Goal: Transaction & Acquisition: Purchase product/service

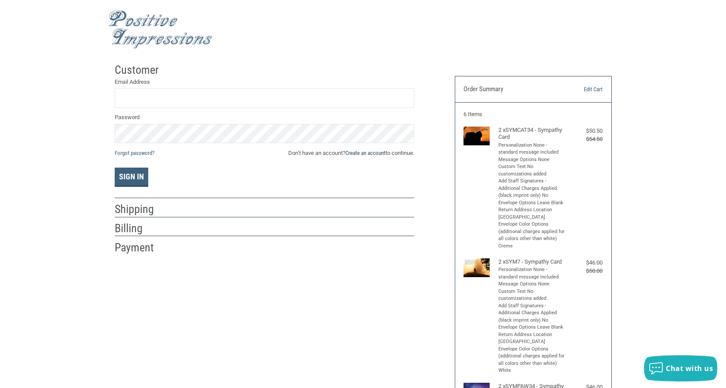
click at [361, 150] on link "Create an account" at bounding box center [365, 153] width 40 height 7
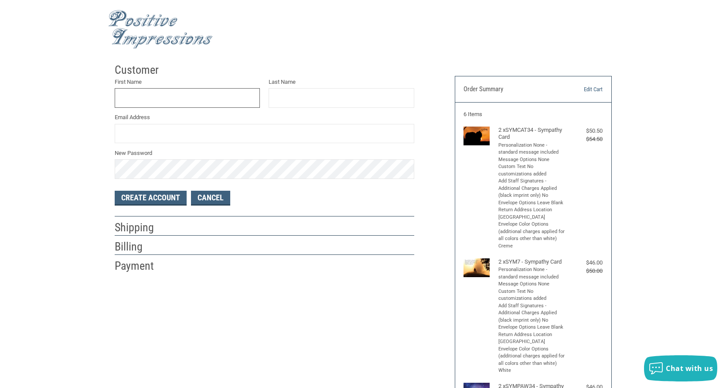
click at [173, 104] on input "First Name" at bounding box center [188, 98] width 146 height 20
type input "RIVER OAK"
type input "VET HOSPITAL"
type input "[EMAIL_ADDRESS][DOMAIN_NAME]"
click at [161, 203] on button "Create Account" at bounding box center [151, 198] width 72 height 15
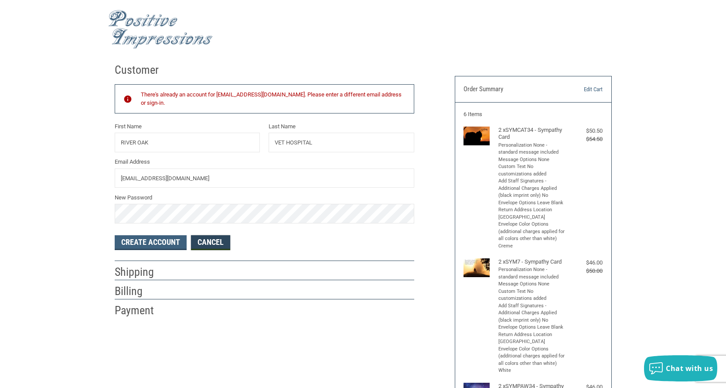
click at [203, 238] on link "Cancel" at bounding box center [210, 242] width 39 height 15
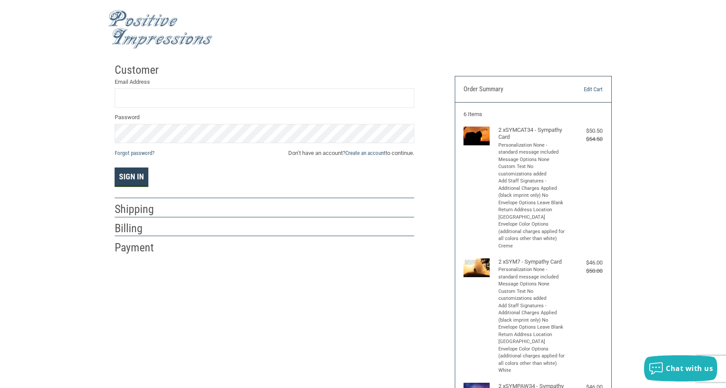
click at [140, 180] on button "Sign In" at bounding box center [132, 176] width 34 height 19
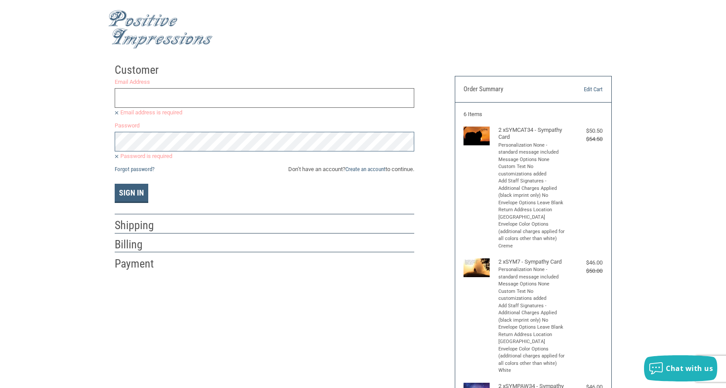
click at [195, 89] on input "Email Address" at bounding box center [265, 98] width 300 height 20
type input "[EMAIL_ADDRESS][DOMAIN_NAME]"
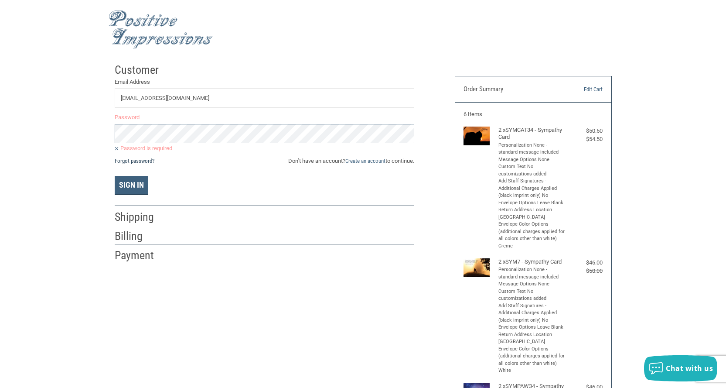
click at [149, 164] on link "Forgot password?" at bounding box center [135, 160] width 40 height 7
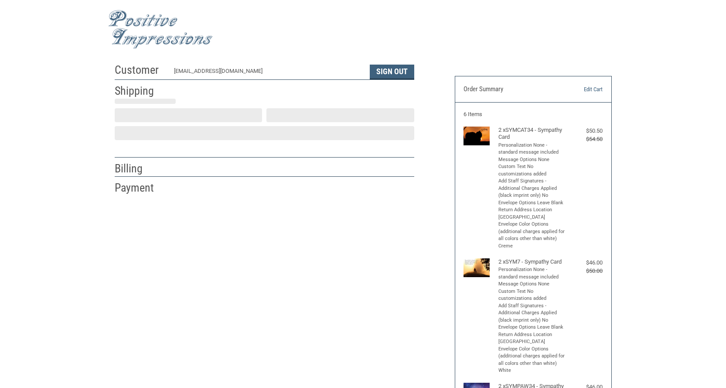
scroll to position [3, 0]
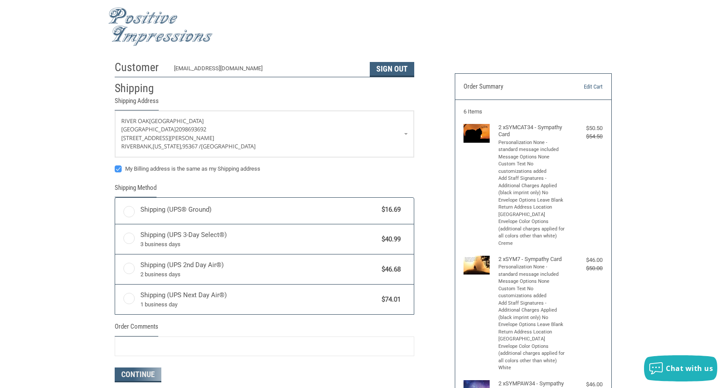
radio input "true"
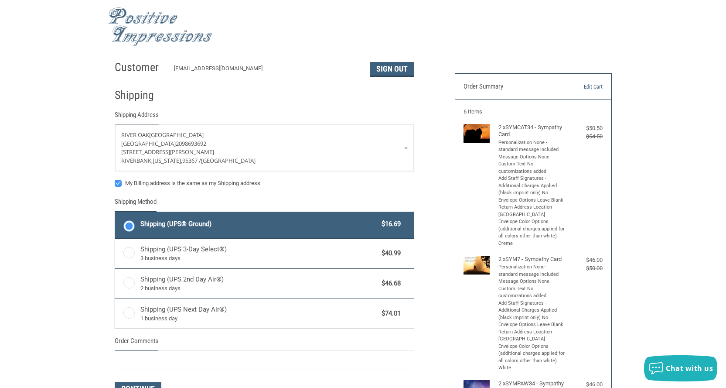
click at [116, 183] on label "My Billing address is the same as my Shipping address" at bounding box center [265, 183] width 300 height 7
click at [115, 179] on input "My Billing address is the same as my Shipping address" at bounding box center [115, 179] width 0 height 0
checkbox input "false"
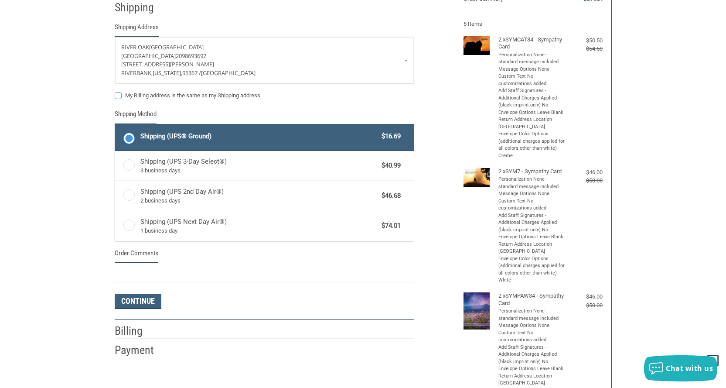
scroll to position [90, 0]
click at [154, 301] on button "Continue" at bounding box center [138, 301] width 47 height 15
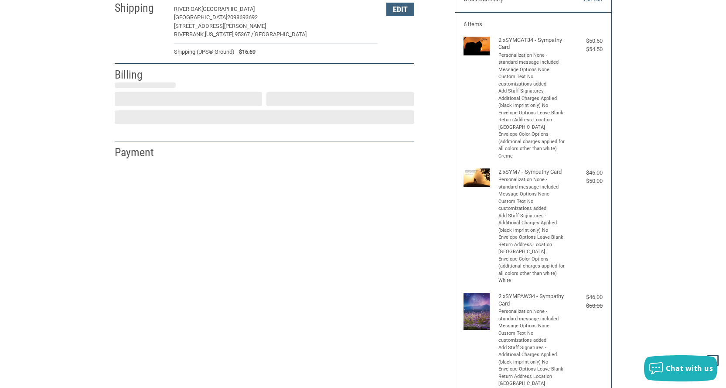
select select "US"
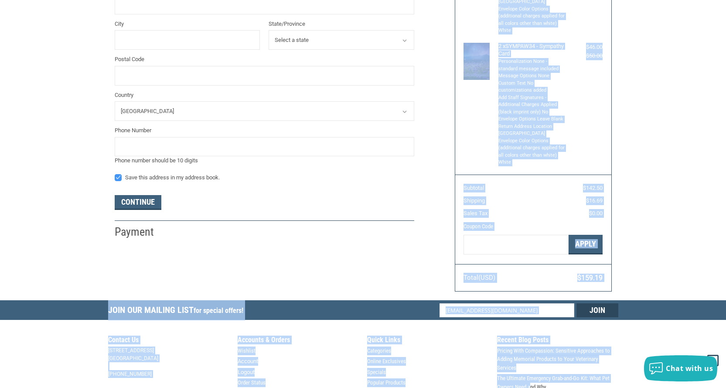
scroll to position [343, 0]
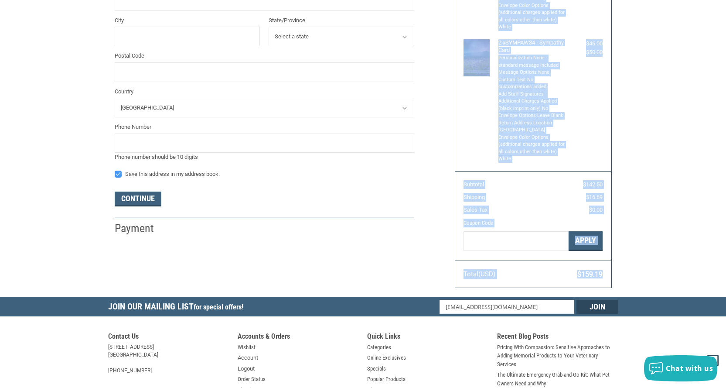
drag, startPoint x: 466, startPoint y: 113, endPoint x: 553, endPoint y: 289, distance: 196.2
click at [553, 289] on aside "Order Summary Edit Cart 6 Items 2 x SYMCAT34 - Sympathy Card Personalization No…" at bounding box center [533, 6] width 170 height 581
copy article "Items 2 x SYMCAT34 - Sympathy Card Personalization None - standard message incl…"
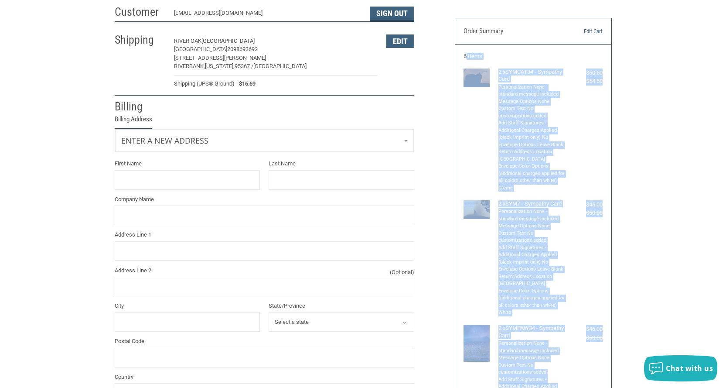
scroll to position [0, 0]
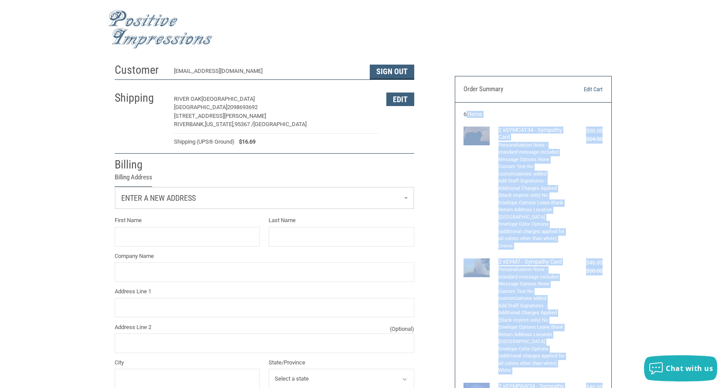
click at [174, 198] on span "Enter a new address" at bounding box center [158, 197] width 75 height 9
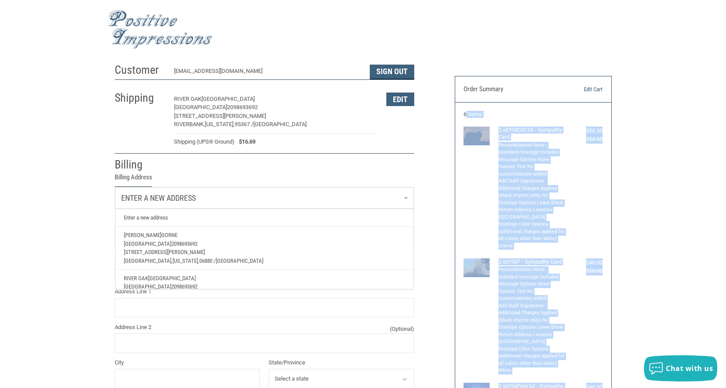
click at [162, 234] on p "[PERSON_NAME]" at bounding box center [264, 235] width 281 height 9
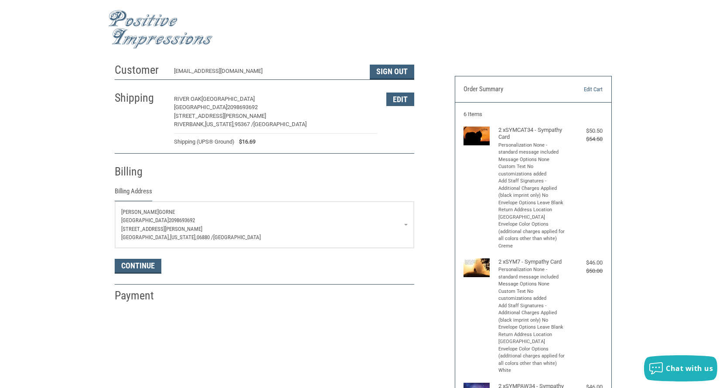
click at [141, 276] on li "Billing Billing Address [PERSON_NAME][GEOGRAPHIC_DATA] 2098693692 [STREET_ADDRE…" at bounding box center [265, 218] width 300 height 131
click at [145, 267] on button "Continue" at bounding box center [138, 266] width 47 height 15
